Goal: Information Seeking & Learning: Learn about a topic

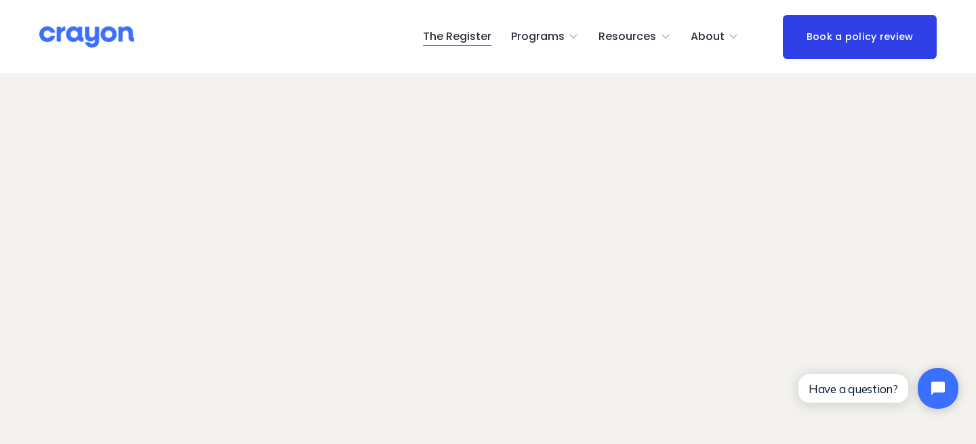
click at [0, 0] on span "Pulse: Annual Financial Health Check" at bounding box center [0, 0] width 0 height 0
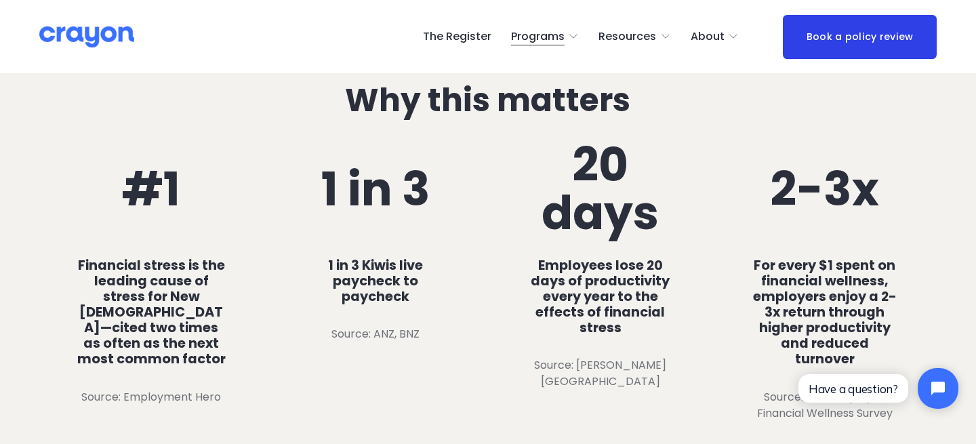
scroll to position [709, 0]
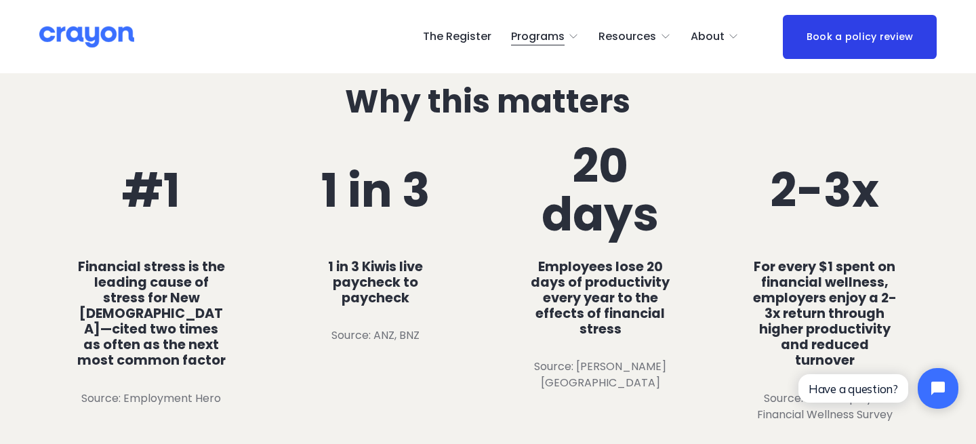
click at [158, 319] on h4 "Financial stress is the leading cause of stress for New [DEMOGRAPHIC_DATA]—cite…" at bounding box center [152, 314] width 150 height 110
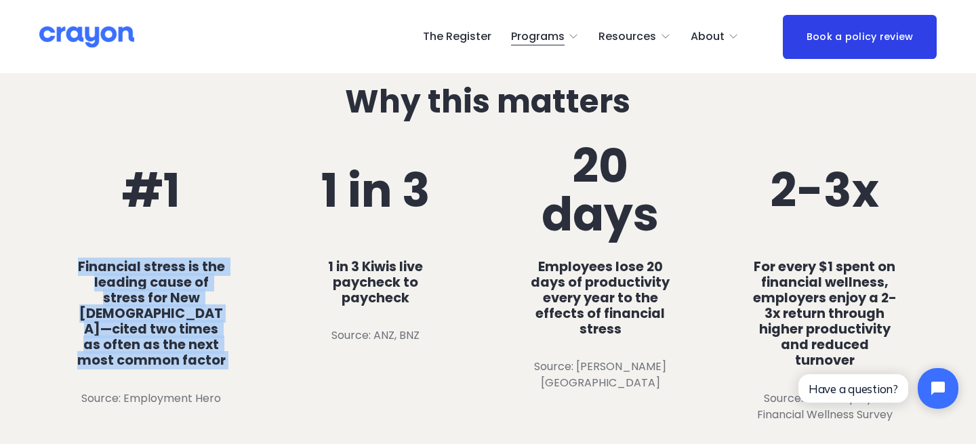
click at [158, 319] on h4 "Financial stress is the leading cause of stress for New [DEMOGRAPHIC_DATA]—cite…" at bounding box center [152, 314] width 150 height 110
copy h4 "Financial stress is the leading cause of stress for New [DEMOGRAPHIC_DATA]—cite…"
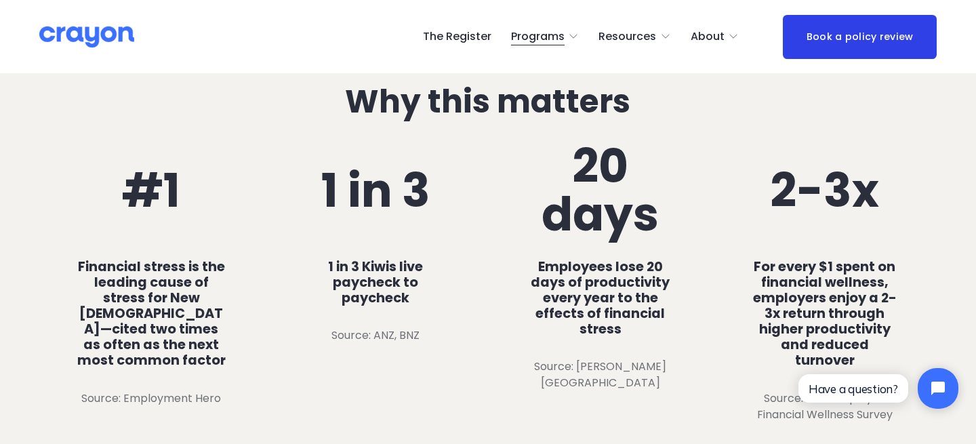
click at [612, 298] on h4 "Employees lose 20 days of productivity every year to the effects of financial s…" at bounding box center [600, 298] width 150 height 79
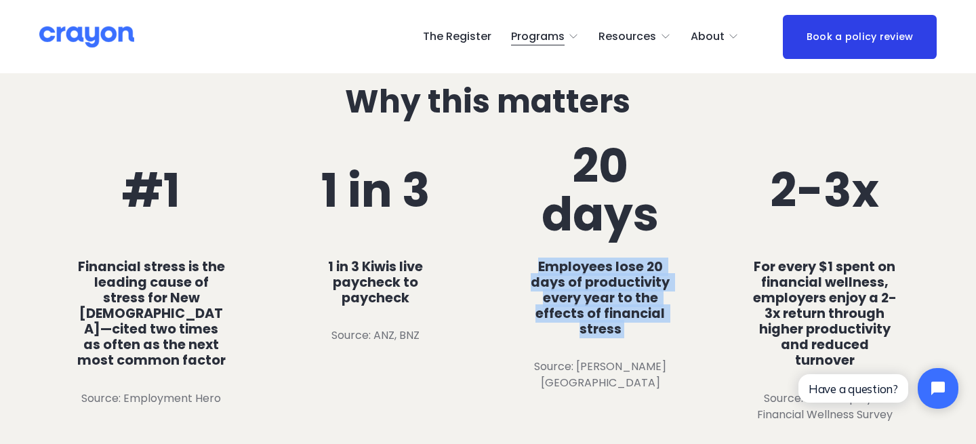
click at [612, 298] on h4 "Employees lose 20 days of productivity every year to the effects of financial s…" at bounding box center [600, 298] width 150 height 79
copy h4 "Employees lose 20 days of productivity every year to the effects of financial s…"
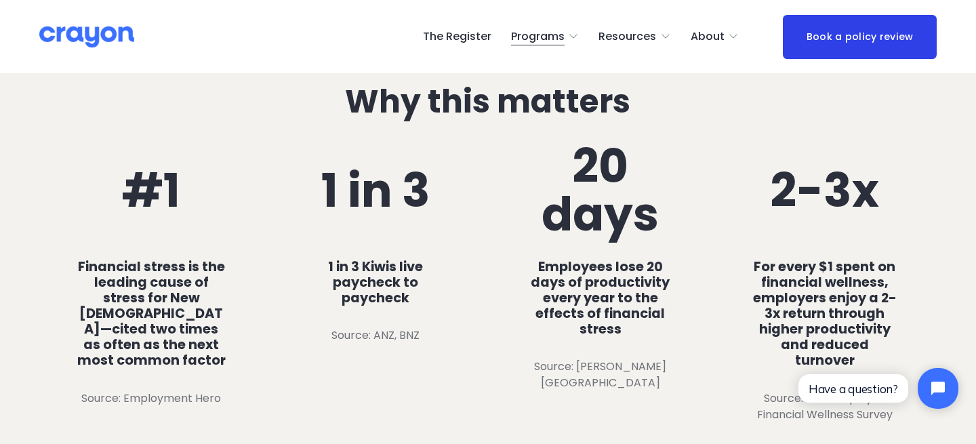
click at [841, 297] on h4 "For every $1 spent on financial wellness, employers enjoy a 2-3x return through…" at bounding box center [824, 314] width 150 height 110
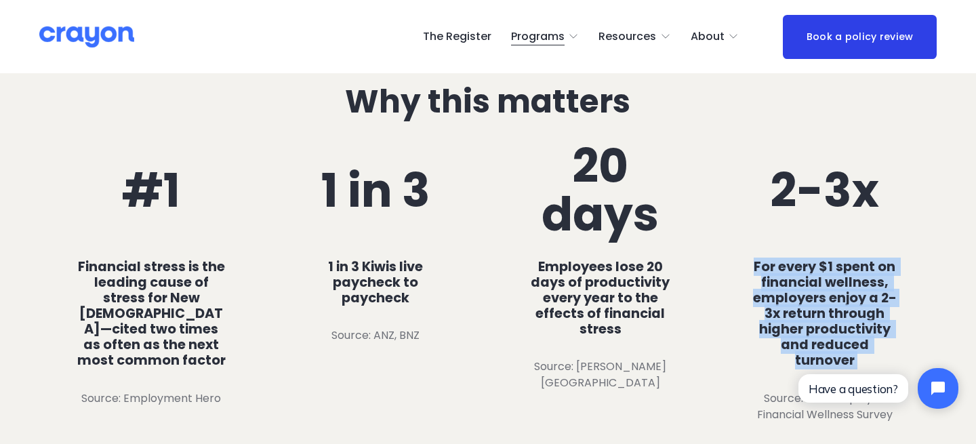
click at [841, 297] on h4 "For every $1 spent on financial wellness, employers enjoy a 2-3x return through…" at bounding box center [824, 314] width 150 height 110
copy h4 "For every $1 spent on financial wellness, employers enjoy a 2-3x return through…"
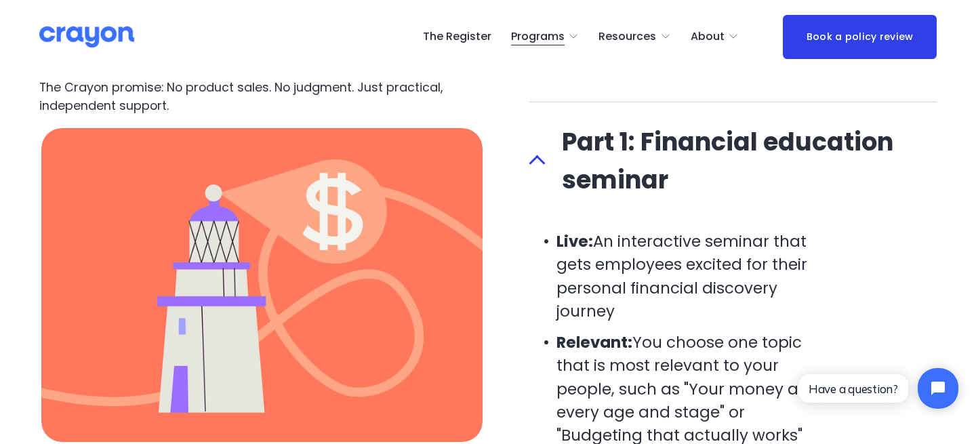
scroll to position [1327, 0]
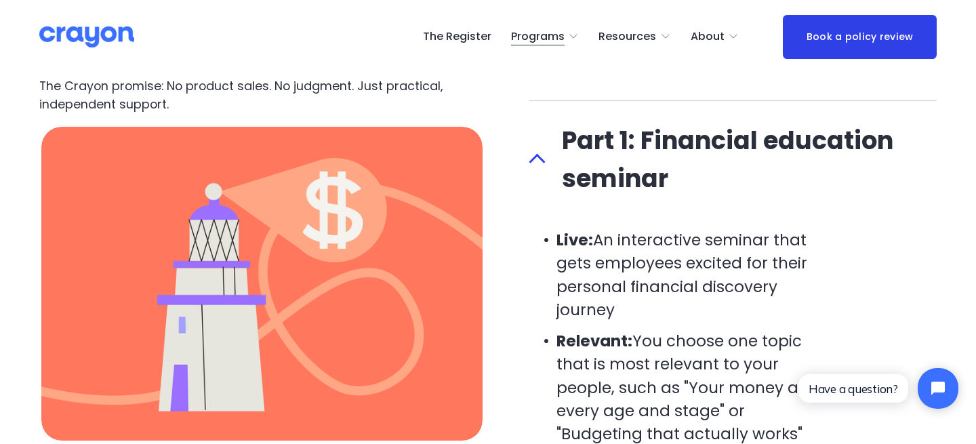
click at [537, 154] on div at bounding box center [537, 162] width 16 height 16
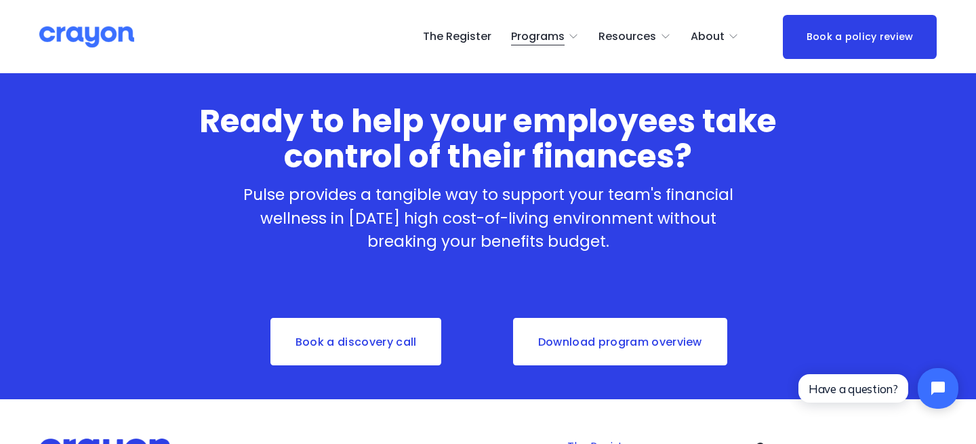
scroll to position [2097, 0]
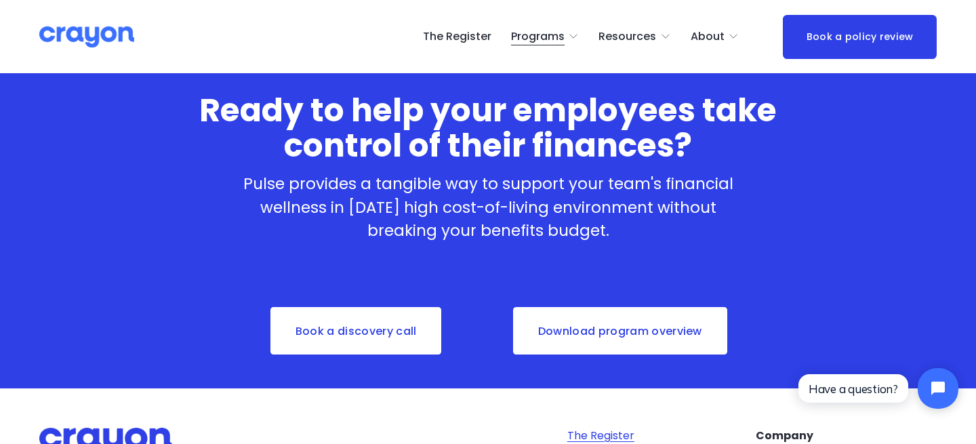
click at [539, 205] on p "Pulse provides a tangible way to support your team's financial wellness in [DAT…" at bounding box center [488, 207] width 520 height 70
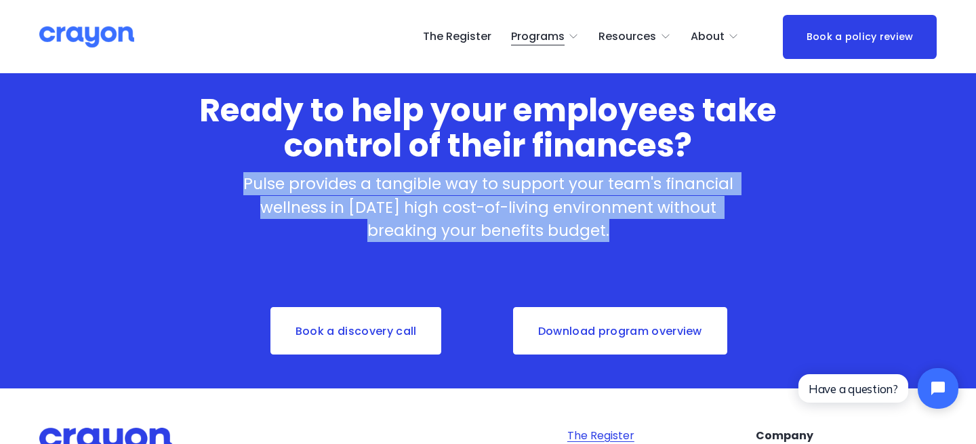
click at [539, 205] on p "Pulse provides a tangible way to support your team's financial wellness in [DAT…" at bounding box center [488, 207] width 520 height 70
copy p "Pulse provides a tangible way to support your team's financial wellness in [DAT…"
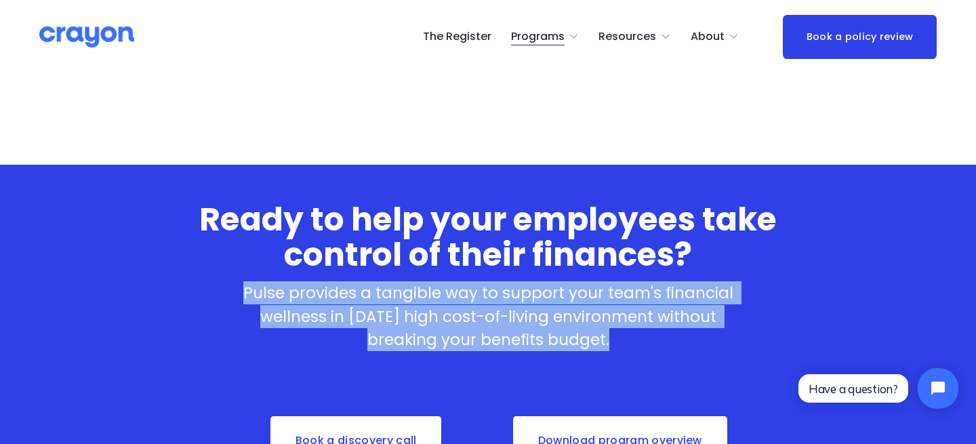
scroll to position [1989, 0]
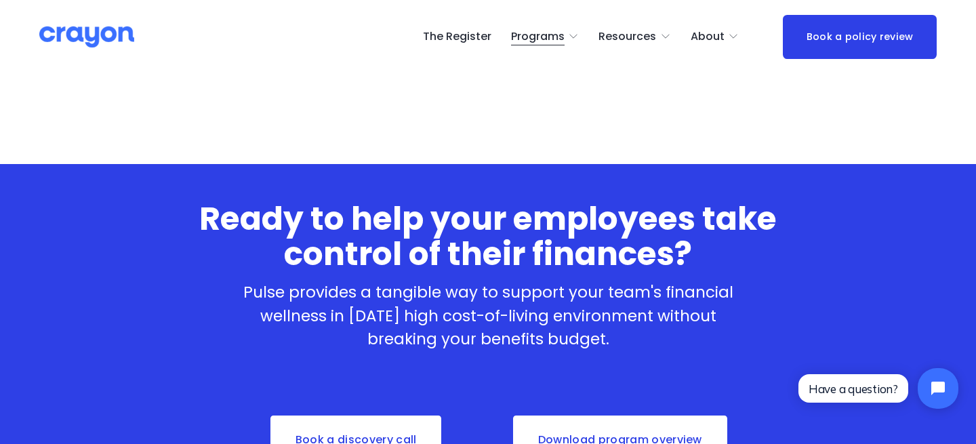
click at [868, 253] on div "Ready to help your employees take control of their finances? Pulse provides a t…" at bounding box center [488, 330] width 976 height 314
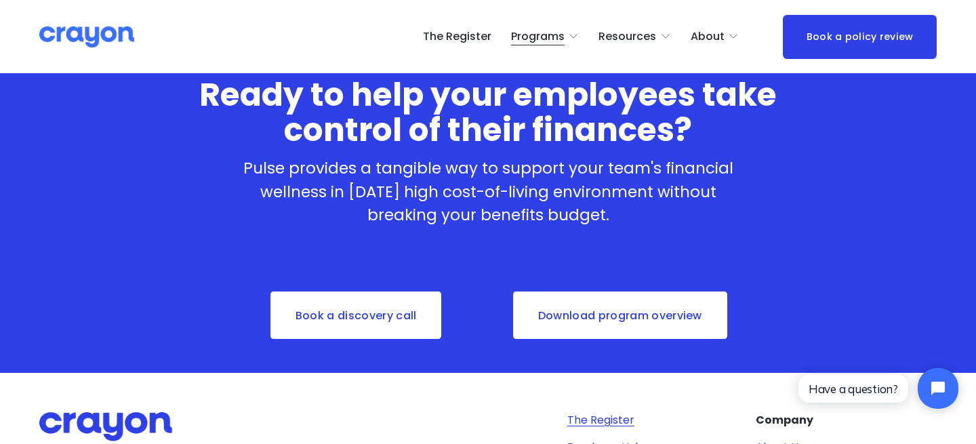
scroll to position [2114, 0]
